Goal: Information Seeking & Learning: Learn about a topic

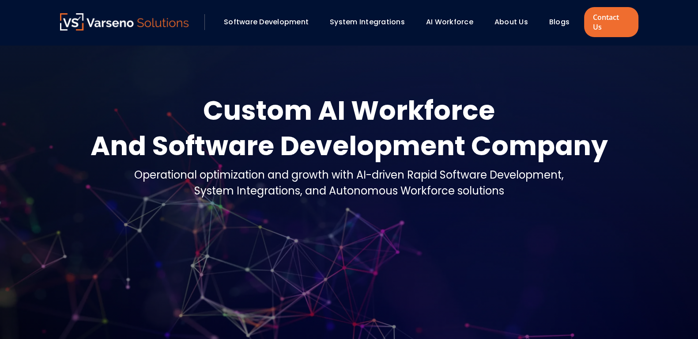
click at [440, 17] on link "AI Workforce" at bounding box center [449, 22] width 47 height 10
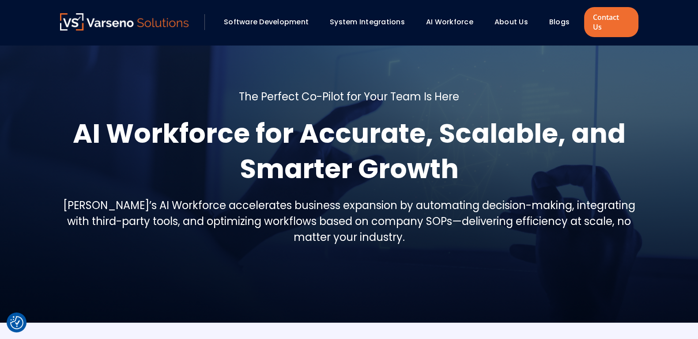
scroll to position [24, 0]
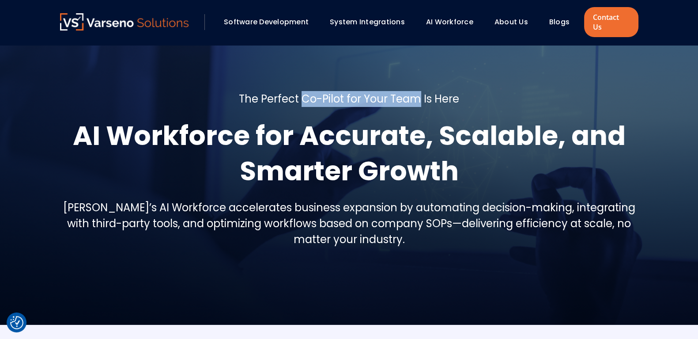
drag, startPoint x: 302, startPoint y: 88, endPoint x: 418, endPoint y: 89, distance: 116.6
click at [418, 91] on h5 "The Perfect Co-Pilot for Your Team Is Here" at bounding box center [349, 99] width 220 height 16
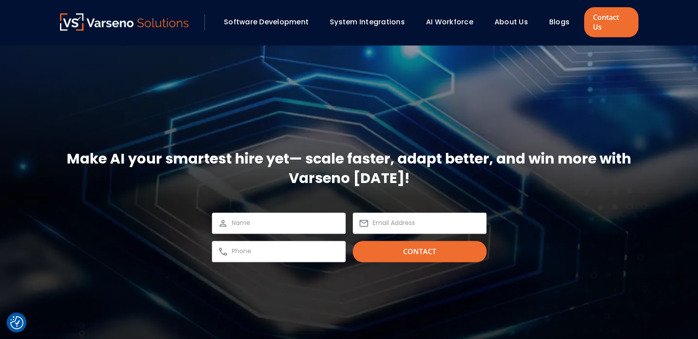
scroll to position [1300, 0]
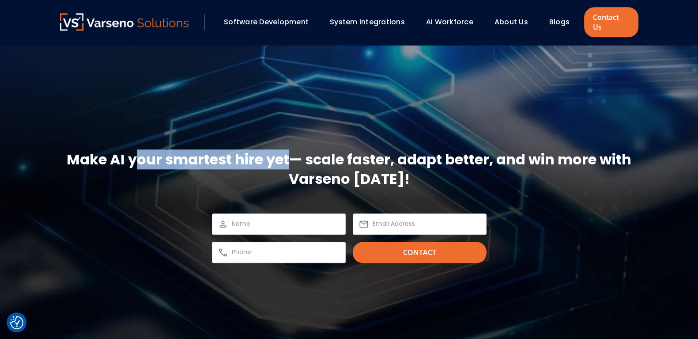
drag, startPoint x: 113, startPoint y: 148, endPoint x: 264, endPoint y: 152, distance: 151.1
click at [264, 152] on h2 "Make AI your smartest hire yet— scale faster, adapt better, and win more with V…" at bounding box center [349, 169] width 579 height 39
copy h2 "AI your smartest hire"
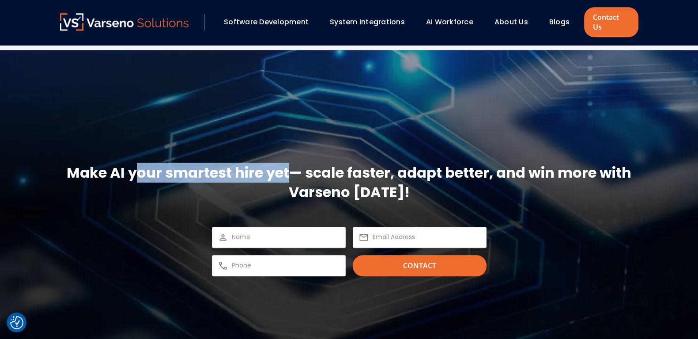
scroll to position [1288, 0]
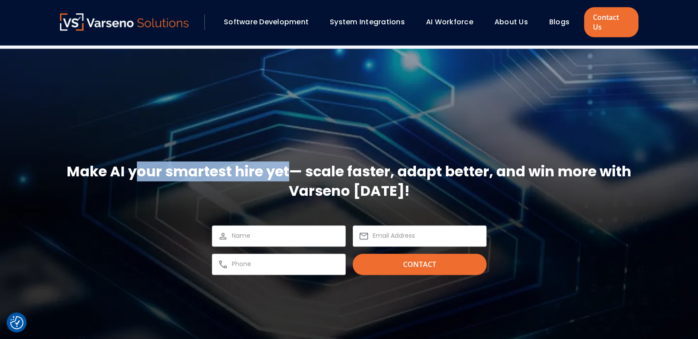
copy h2 "AI your smartest hire"
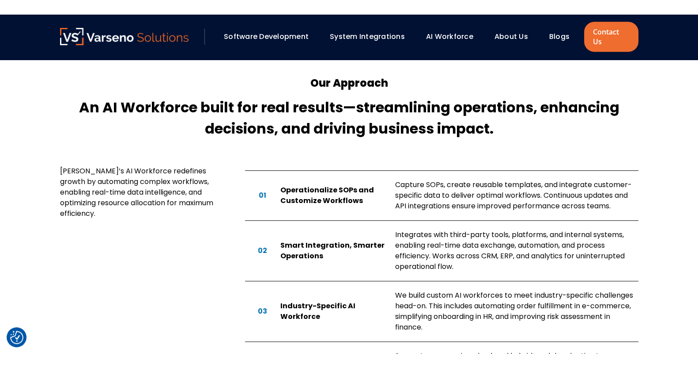
scroll to position [0, 0]
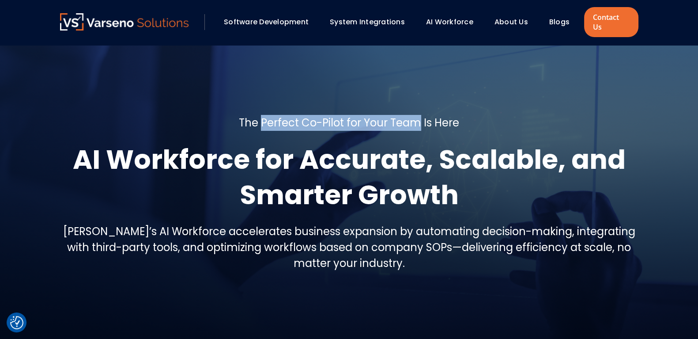
drag, startPoint x: 261, startPoint y: 115, endPoint x: 417, endPoint y: 110, distance: 156.5
click at [419, 115] on h5 "The Perfect Co-Pilot for Your Team Is Here" at bounding box center [349, 123] width 220 height 16
copy h5 "Perfect Co-Pilot for Your Team"
